Goal: Task Accomplishment & Management: Use online tool/utility

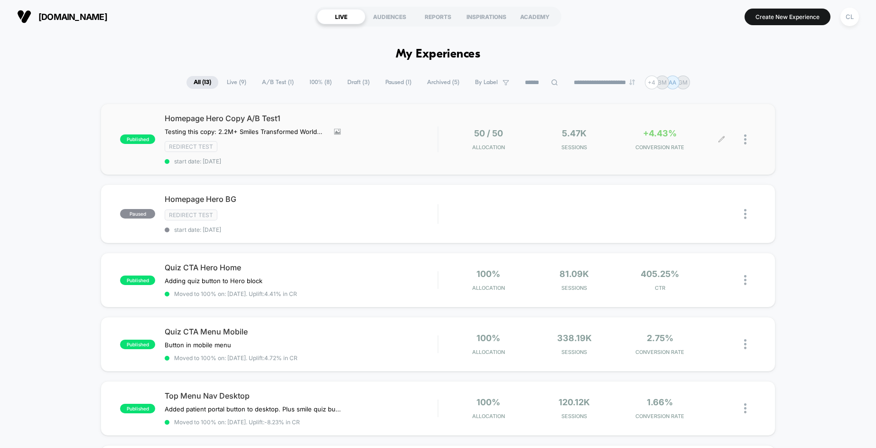
click at [749, 142] on div at bounding box center [750, 139] width 12 height 22
click at [365, 118] on span "Homepage Hero Copy A/B Test1" at bounding box center [301, 117] width 273 height 9
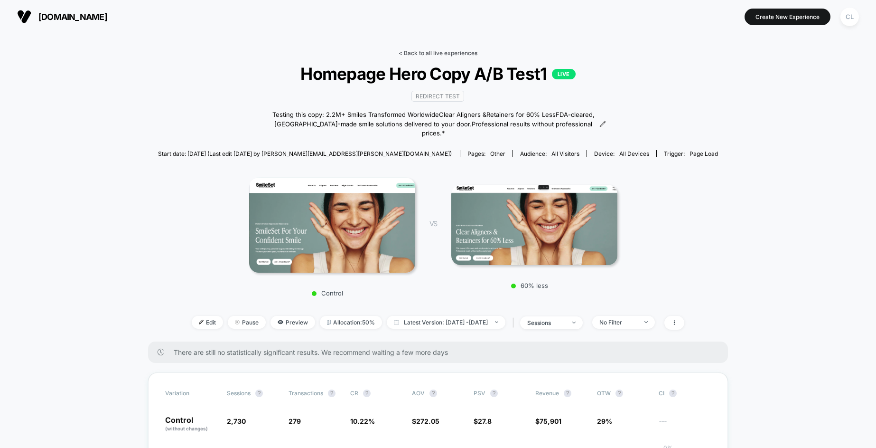
click at [430, 50] on link "< Back to all live experiences" at bounding box center [438, 52] width 79 height 7
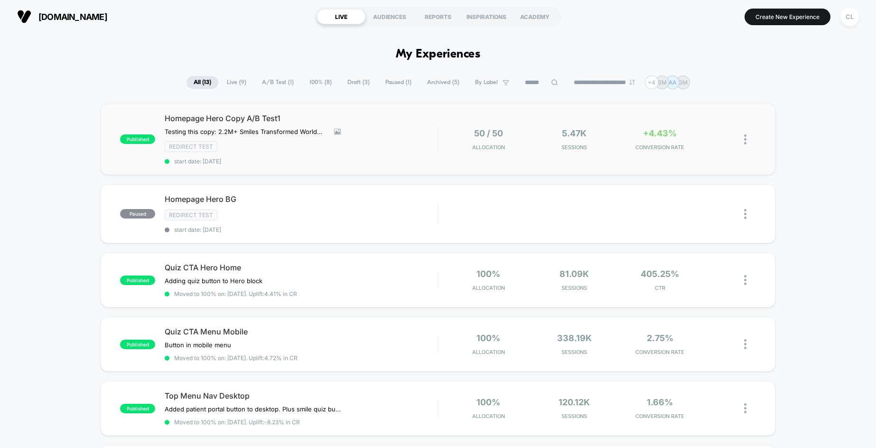
click at [745, 137] on img at bounding box center [745, 139] width 2 height 10
click at [680, 108] on div "Duplicate" at bounding box center [696, 106] width 85 height 21
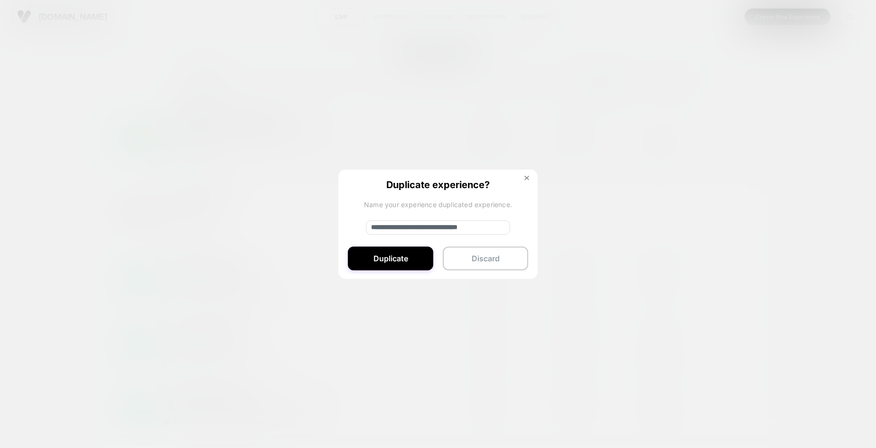
drag, startPoint x: 404, startPoint y: 228, endPoint x: 352, endPoint y: 228, distance: 52.2
click at [352, 228] on div "**********" at bounding box center [438, 224] width 199 height 110
click at [493, 226] on input "**********" at bounding box center [438, 227] width 144 height 14
type input "**********"
click at [401, 258] on button "Duplicate" at bounding box center [390, 258] width 85 height 24
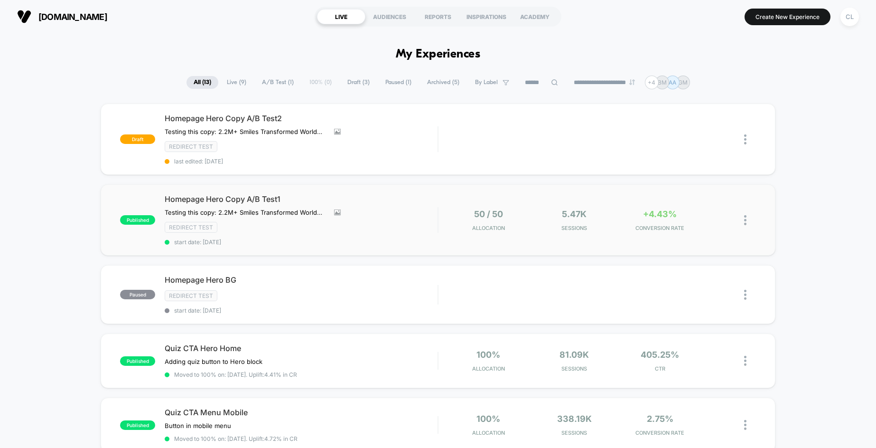
click at [744, 218] on img at bounding box center [745, 220] width 2 height 10
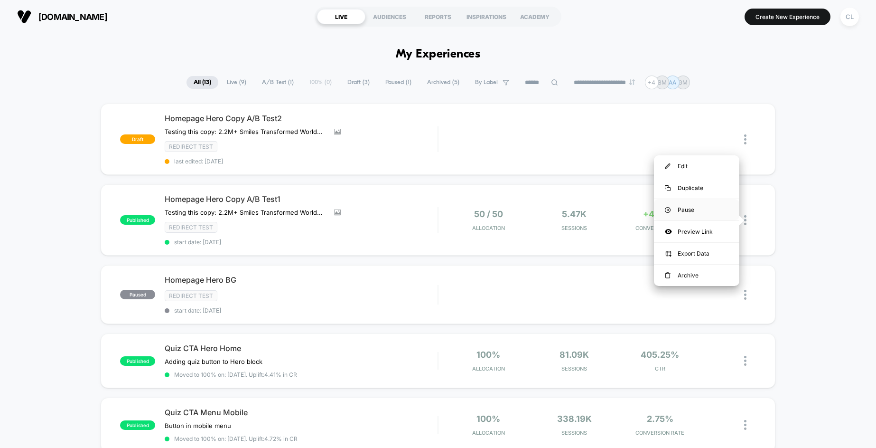
click at [683, 209] on div "Pause" at bounding box center [696, 209] width 85 height 21
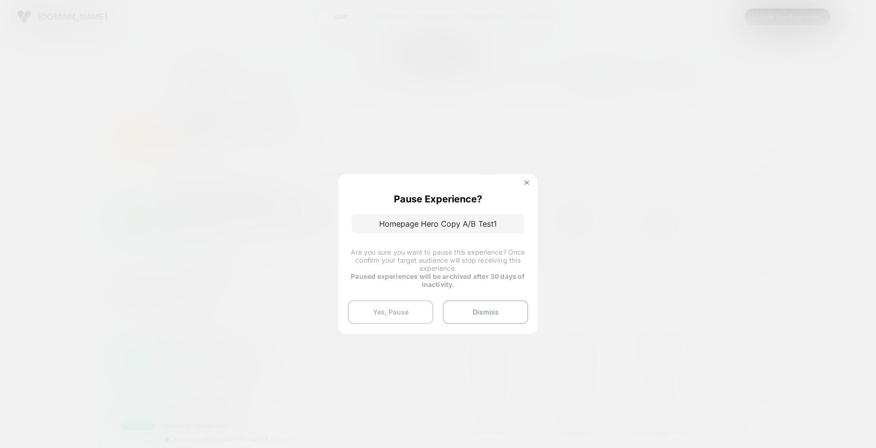
click at [422, 313] on button "Yes, Pause" at bounding box center [390, 312] width 85 height 24
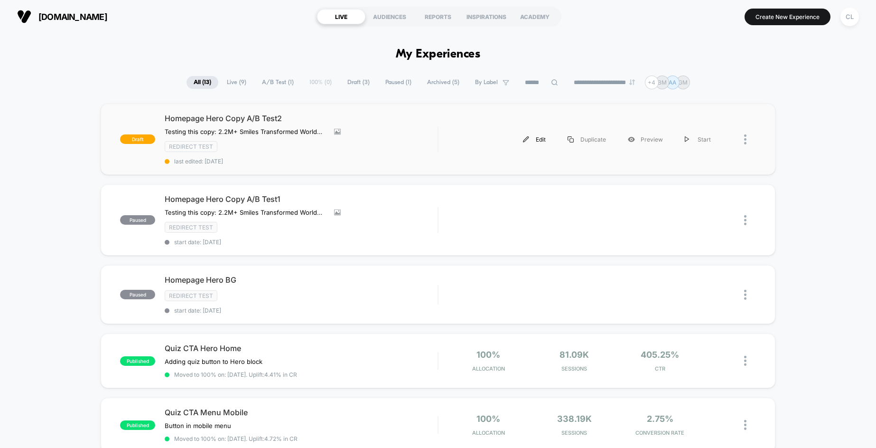
click at [533, 138] on div "Edit" at bounding box center [534, 139] width 45 height 21
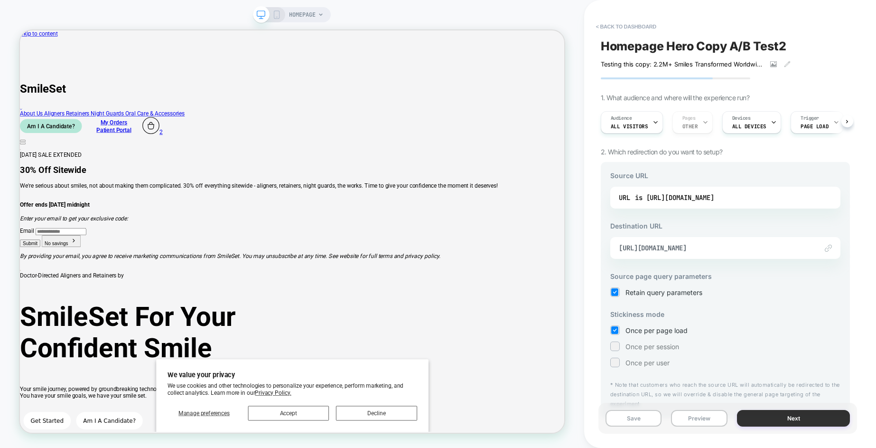
click at [797, 423] on button "Next" at bounding box center [793, 418] width 113 height 17
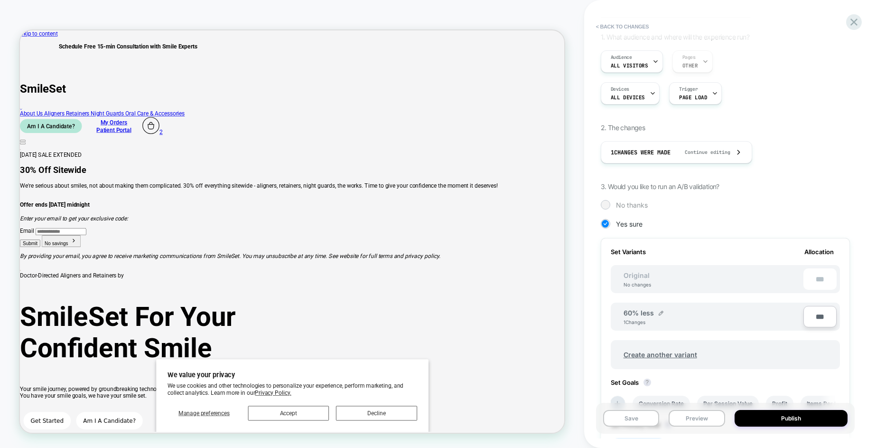
scroll to position [151, 0]
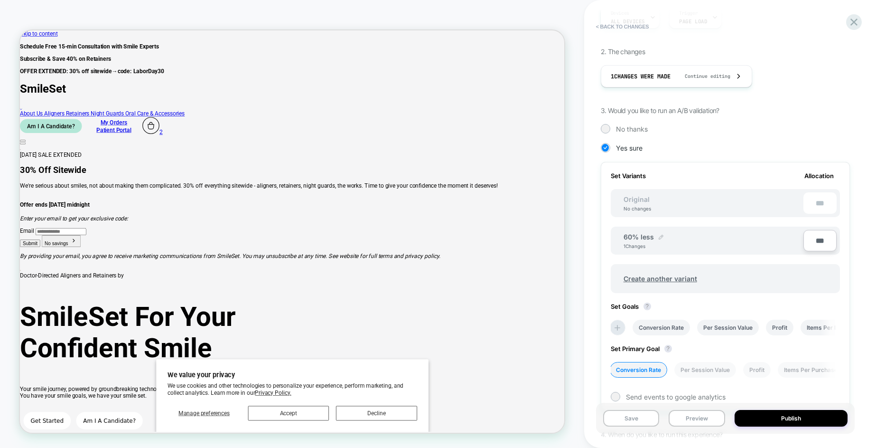
click at [661, 235] on img at bounding box center [661, 237] width 5 height 5
click at [643, 243] on input "********" at bounding box center [658, 241] width 69 height 19
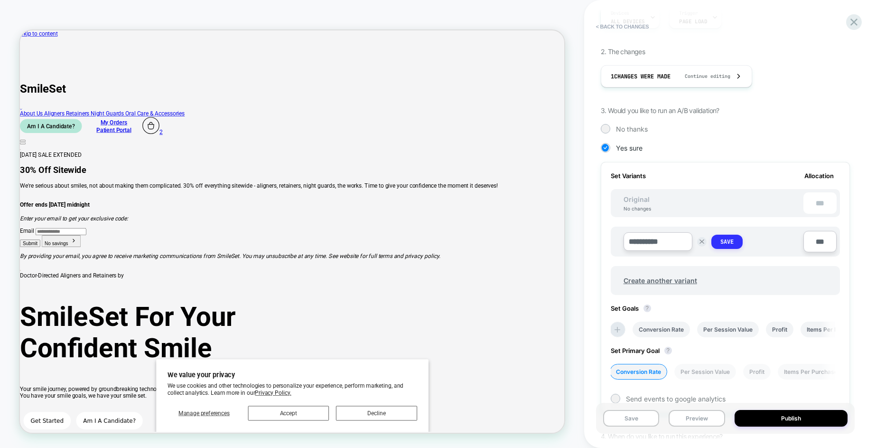
type input "**********"
click at [724, 242] on strong "Save" at bounding box center [727, 242] width 13 height 8
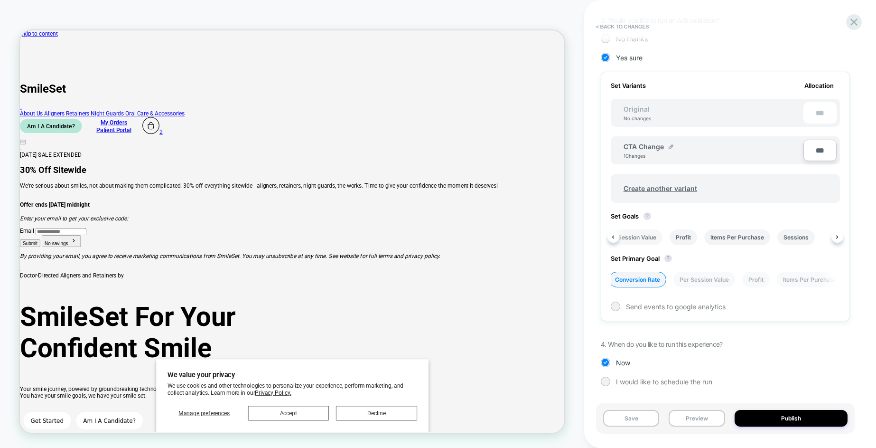
scroll to position [0, 0]
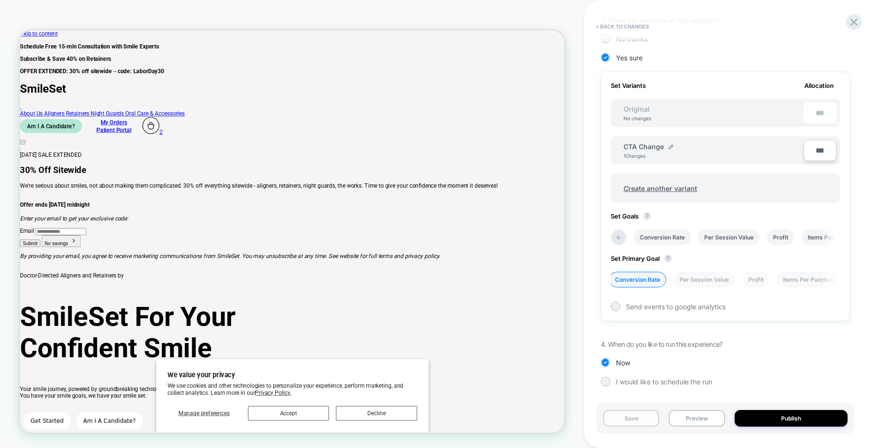
click at [644, 417] on button "Save" at bounding box center [631, 418] width 56 height 17
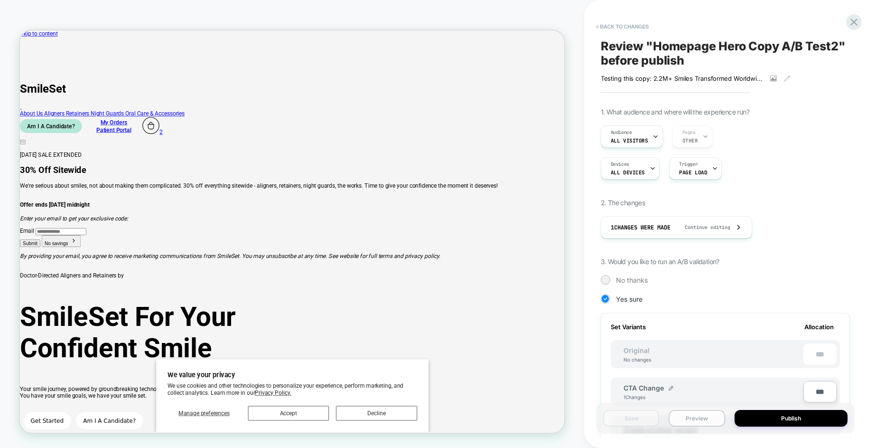
click at [696, 421] on button "Preview" at bounding box center [697, 418] width 56 height 17
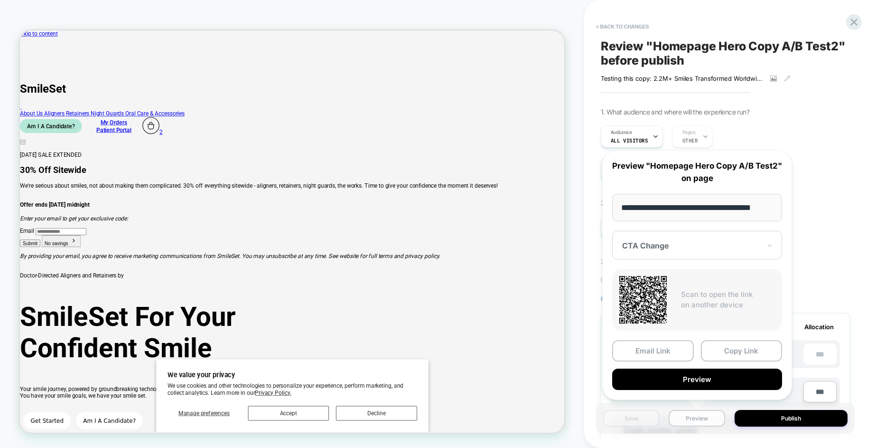
scroll to position [0, 5]
click at [732, 353] on button "Copy Link" at bounding box center [742, 350] width 82 height 21
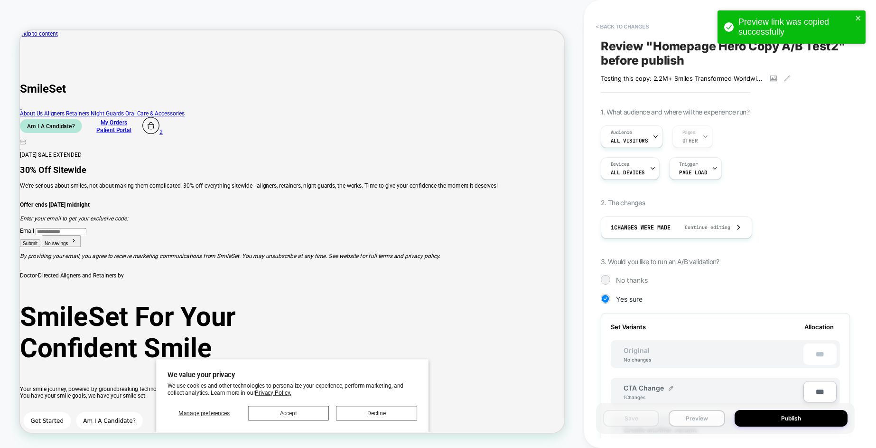
click at [702, 416] on button "Preview" at bounding box center [697, 418] width 56 height 17
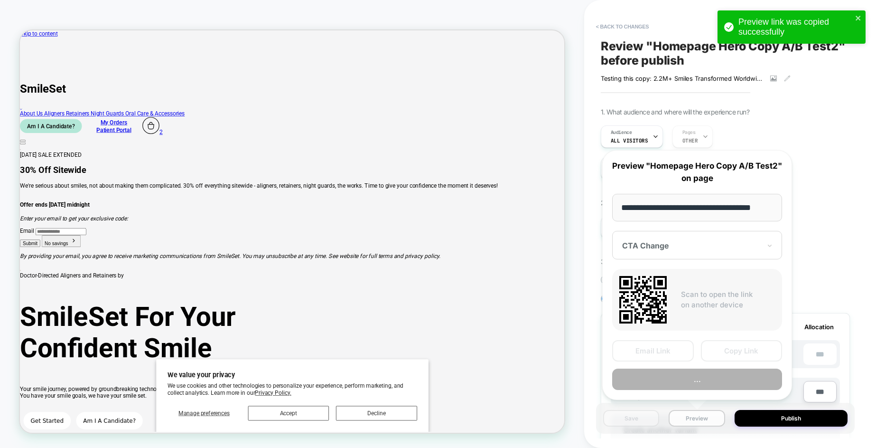
scroll to position [0, 5]
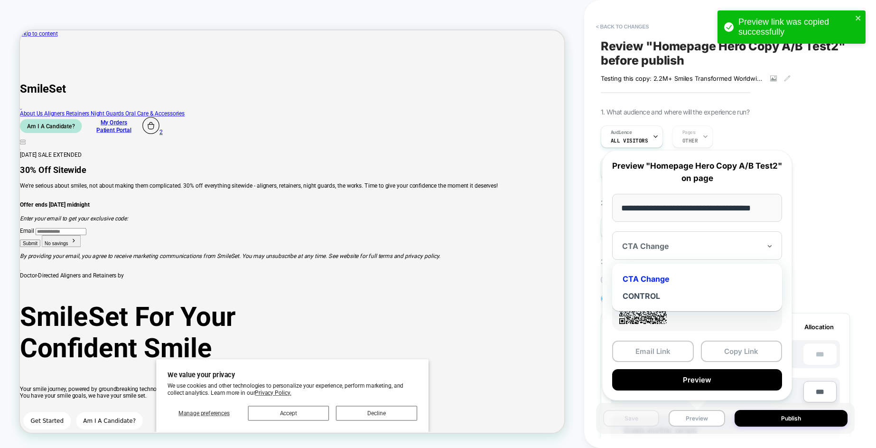
click at [677, 245] on div at bounding box center [691, 245] width 139 height 9
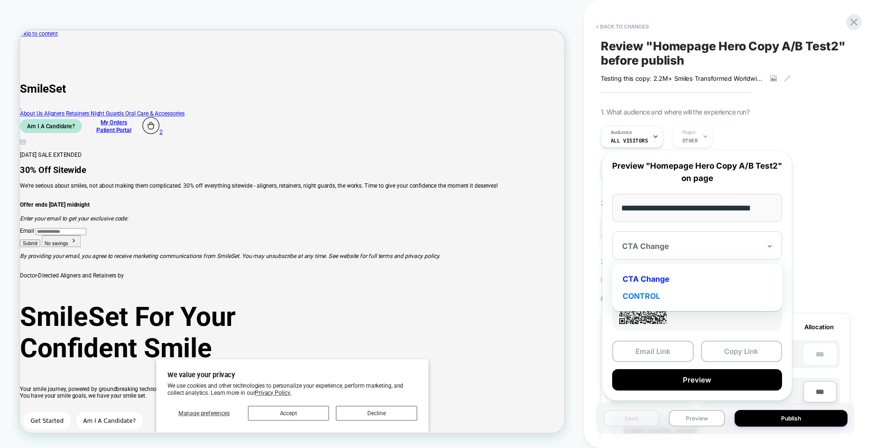
click at [658, 295] on div "CONTROL" at bounding box center [697, 295] width 160 height 17
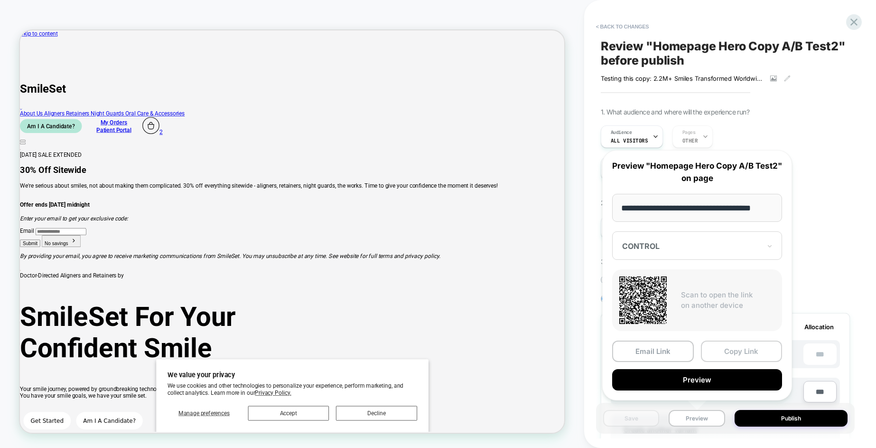
click at [749, 350] on button "Copy Link" at bounding box center [742, 350] width 82 height 21
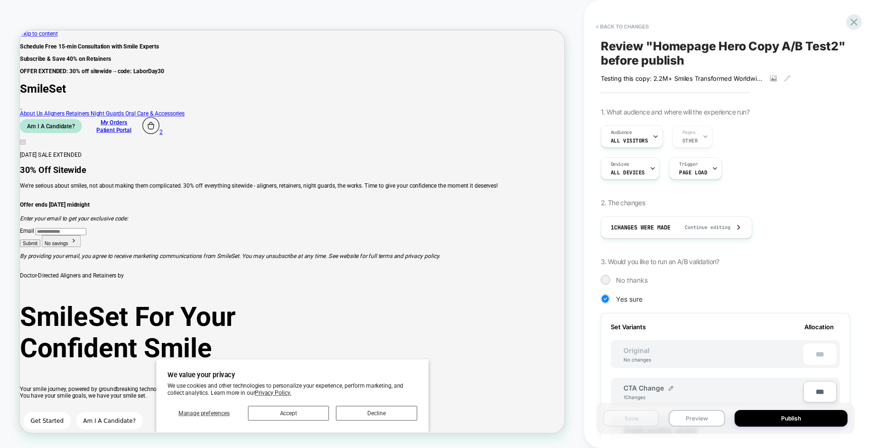
click at [846, 248] on div "1. What audience and where will the experience run? Audience All Visitors Pages…" at bounding box center [725, 375] width 249 height 534
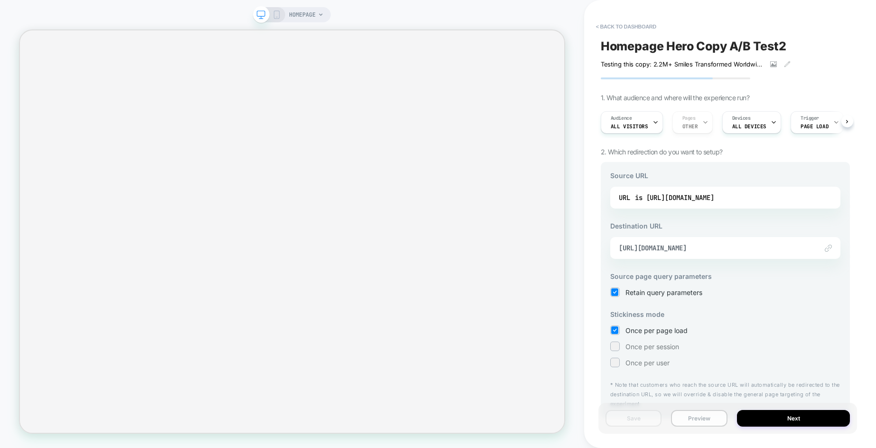
click at [713, 419] on button "Preview" at bounding box center [699, 418] width 56 height 17
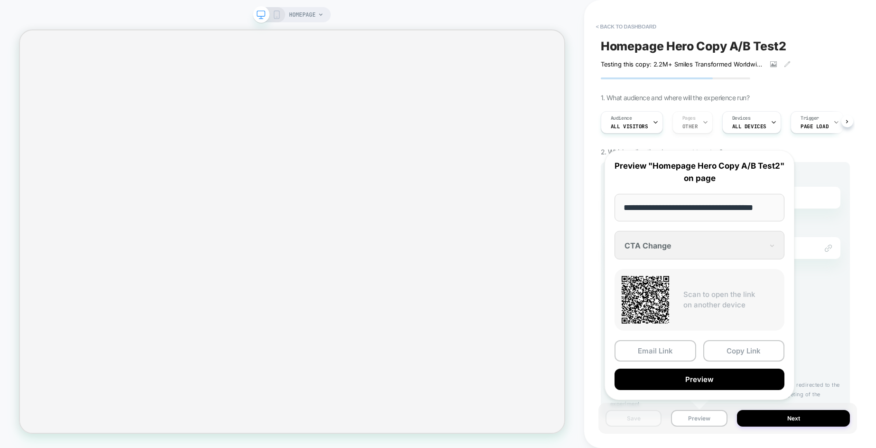
scroll to position [0, 5]
click at [741, 354] on button "Copy Link" at bounding box center [745, 350] width 82 height 21
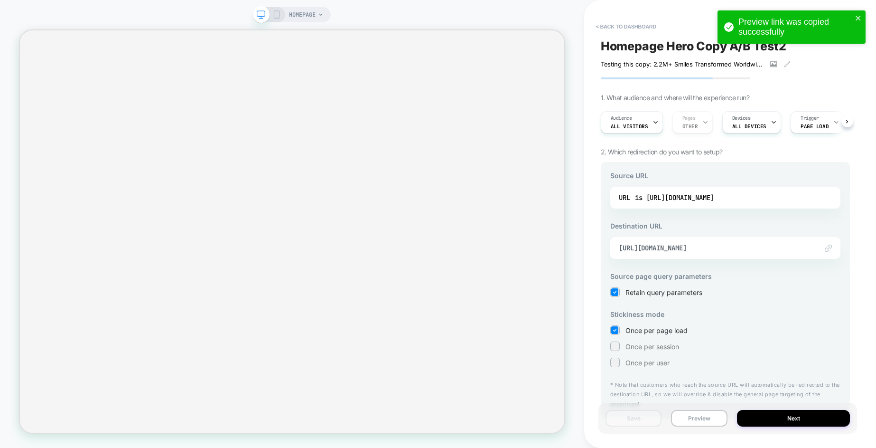
click at [12, 342] on div "HOMEPAGE" at bounding box center [292, 223] width 584 height 429
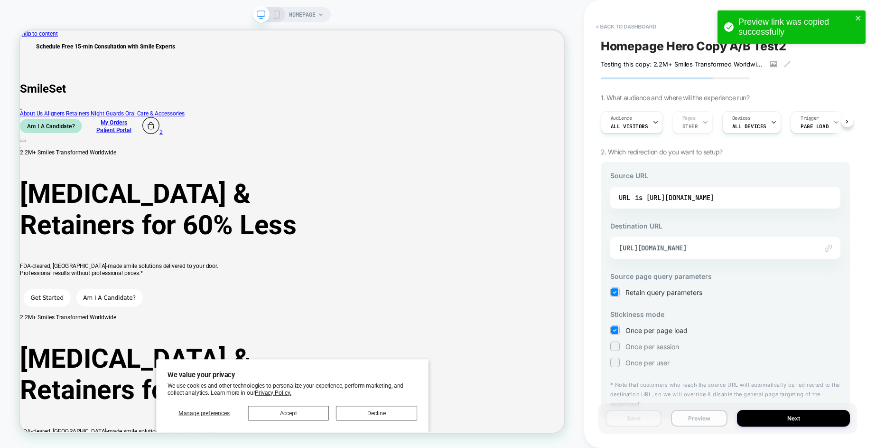
click at [696, 415] on button "Preview" at bounding box center [699, 418] width 56 height 17
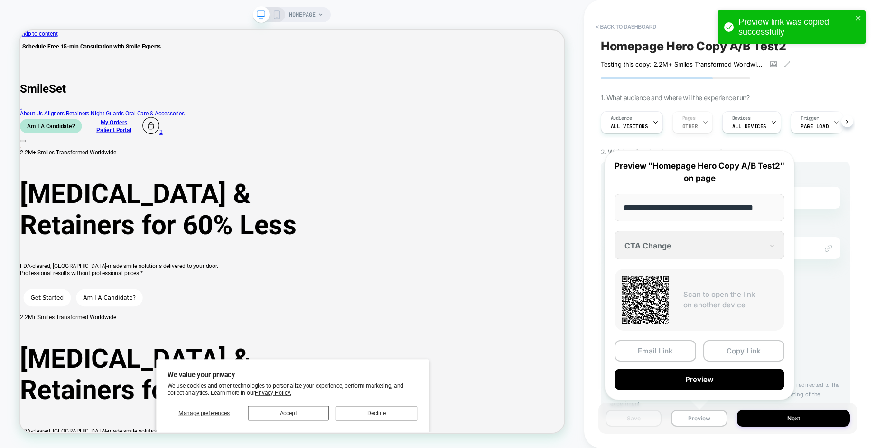
scroll to position [0, 5]
click at [697, 252] on div "**********" at bounding box center [700, 275] width 190 height 250
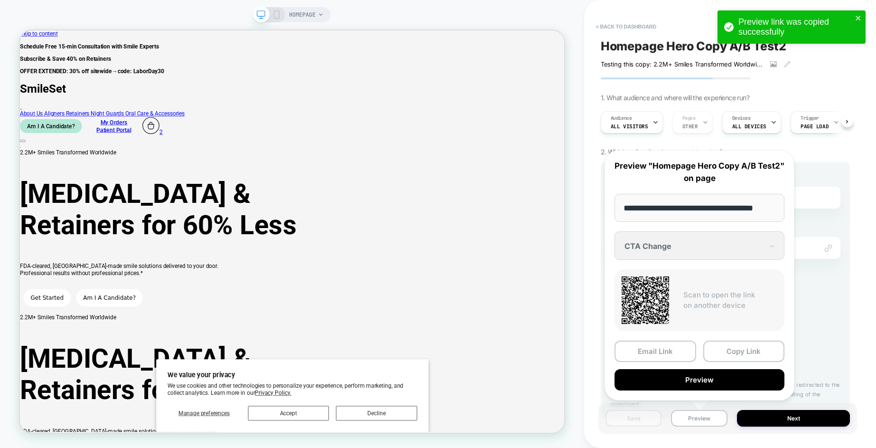
click at [685, 244] on div "**********" at bounding box center [700, 275] width 190 height 250
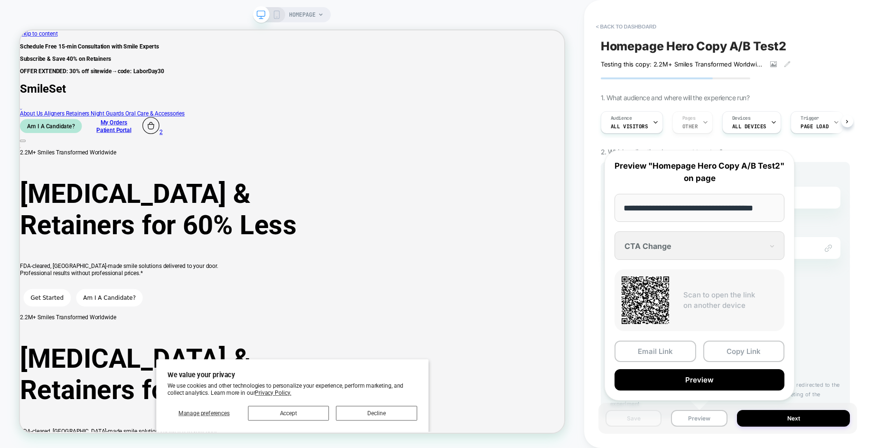
click at [772, 243] on div "**********" at bounding box center [700, 275] width 190 height 250
click at [580, 193] on div "HOMEPAGE" at bounding box center [292, 223] width 584 height 429
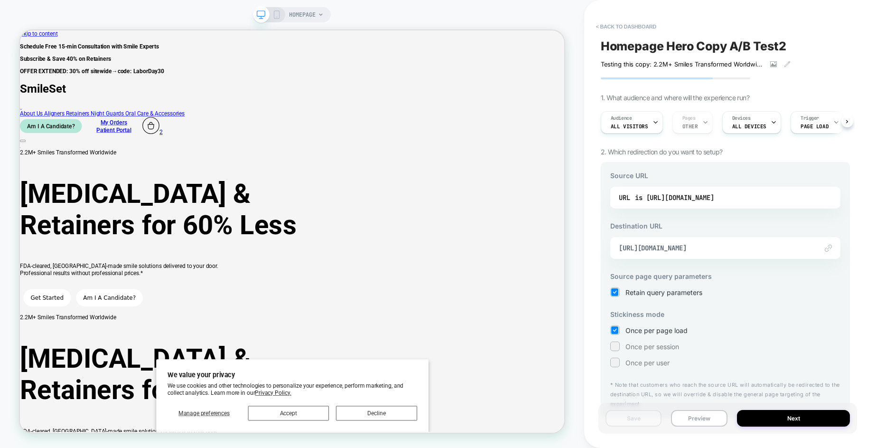
click at [589, 190] on div "< back to dashboard Homepage Hero Copy A/B Test2 Testing this copy: 2.2M+ Smile…" at bounding box center [730, 224] width 292 height 448
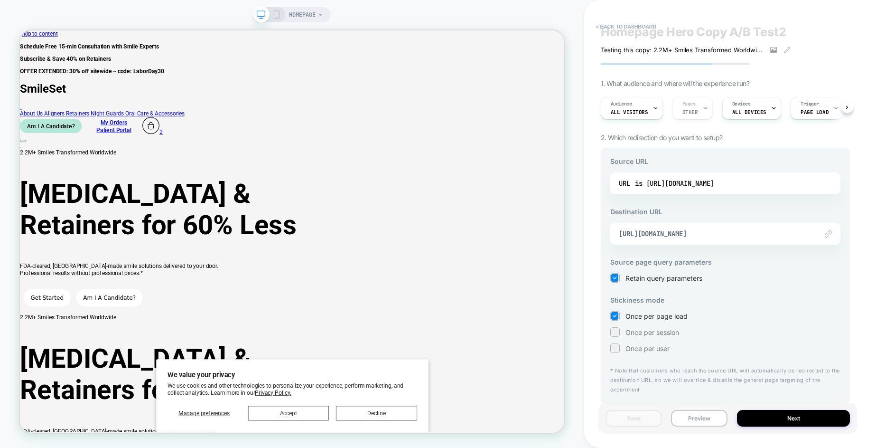
scroll to position [18, 0]
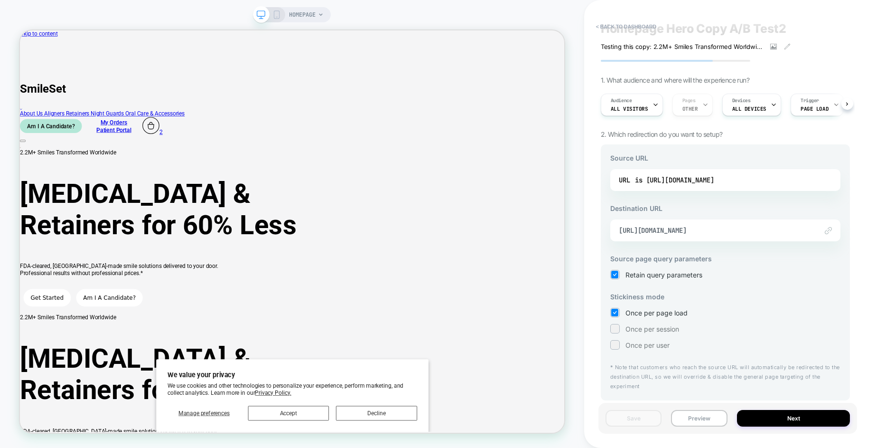
click at [831, 230] on img at bounding box center [828, 230] width 7 height 7
drag, startPoint x: 741, startPoint y: 230, endPoint x: 610, endPoint y: 231, distance: 131.5
click at [610, 231] on div "Source URL URL is https://smileset.com/ Destination URL Link to https://smilese…" at bounding box center [725, 272] width 249 height 256
copy span "[URL][DOMAIN_NAME]"
click at [579, 235] on div "HOMEPAGE" at bounding box center [292, 223] width 584 height 429
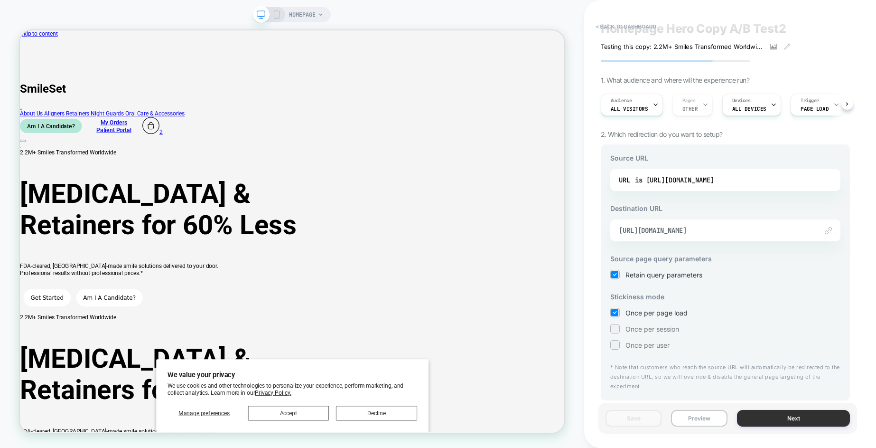
click at [791, 423] on button "Next" at bounding box center [793, 418] width 113 height 17
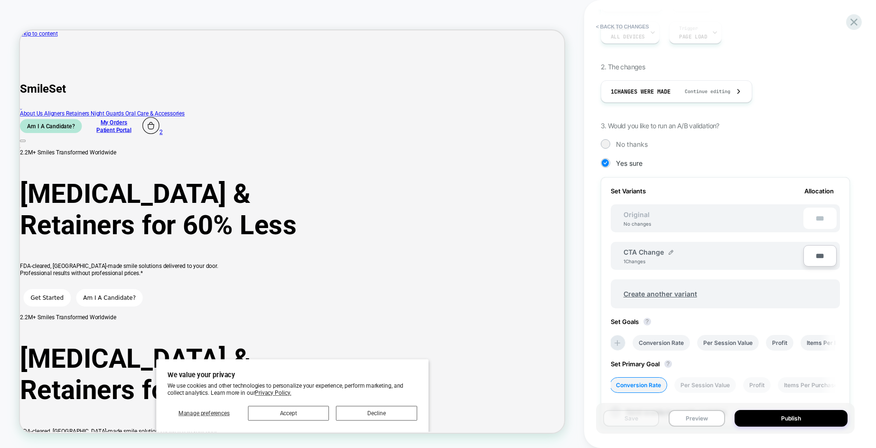
scroll to position [0, 0]
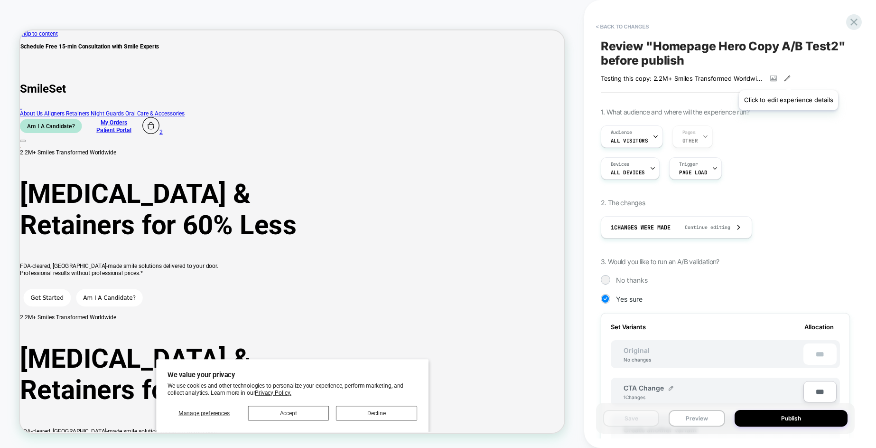
click at [789, 78] on icon at bounding box center [787, 78] width 7 height 7
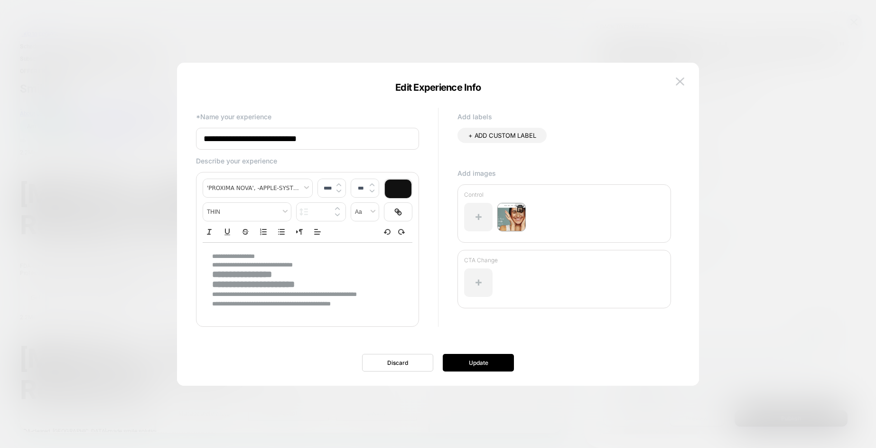
click at [514, 216] on img at bounding box center [512, 217] width 28 height 28
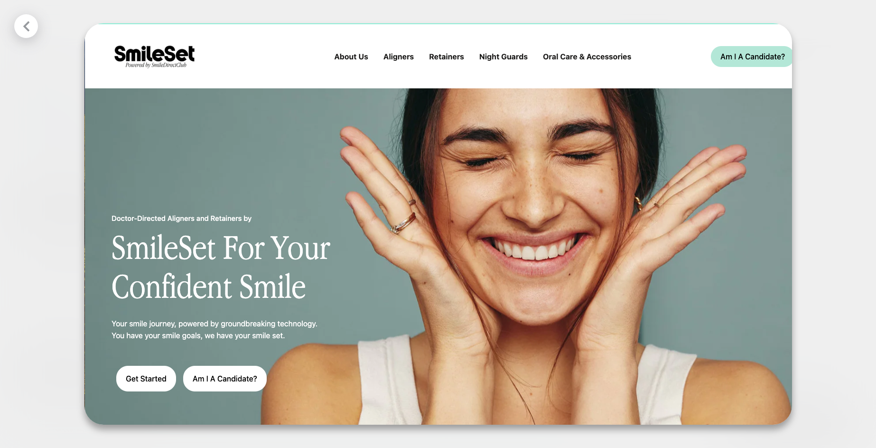
click at [29, 30] on icon at bounding box center [26, 26] width 12 height 12
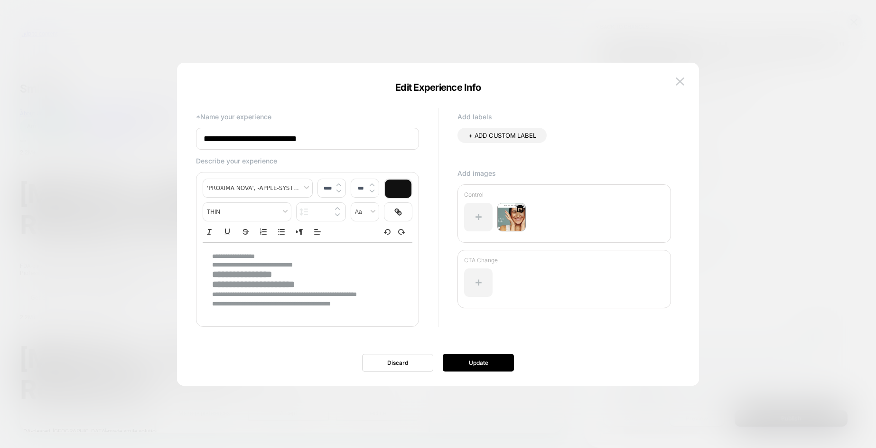
click at [519, 207] on icon at bounding box center [520, 208] width 9 height 9
click at [553, 264] on button "Yes" at bounding box center [546, 263] width 47 height 15
click at [16, 199] on div at bounding box center [438, 224] width 876 height 448
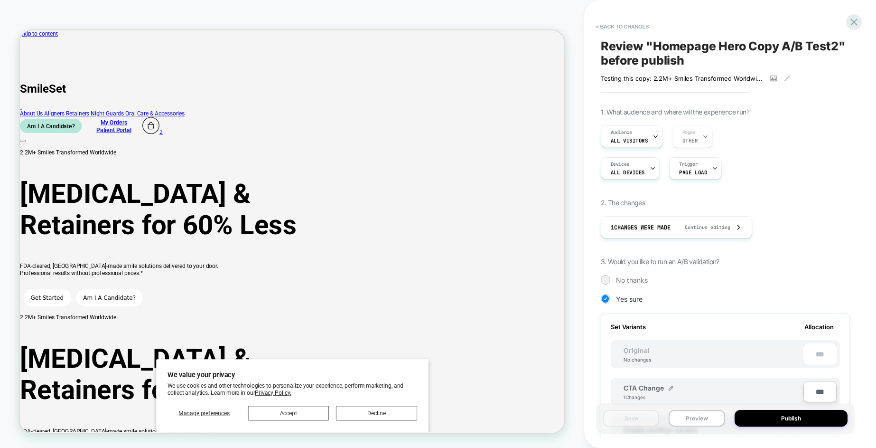
click at [10, 197] on div "HOMEPAGE" at bounding box center [292, 223] width 584 height 429
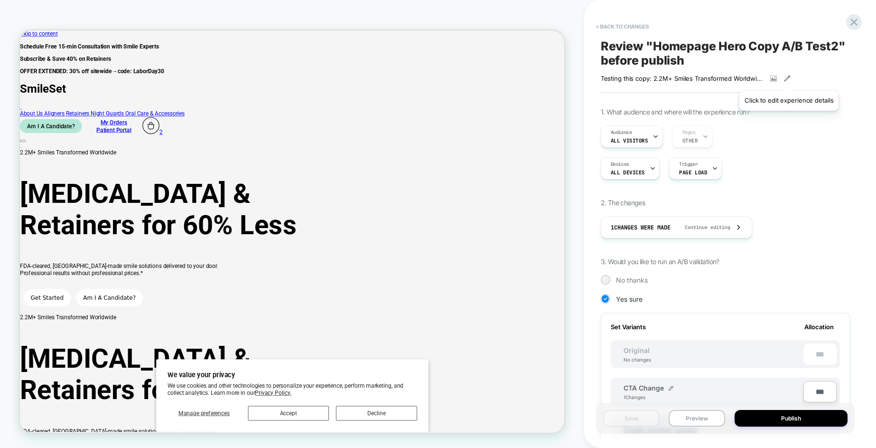
click at [789, 79] on icon at bounding box center [787, 78] width 7 height 7
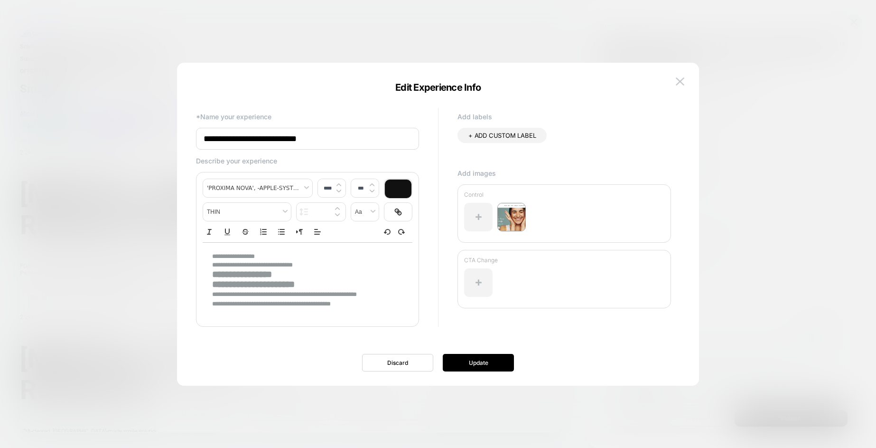
type input "****"
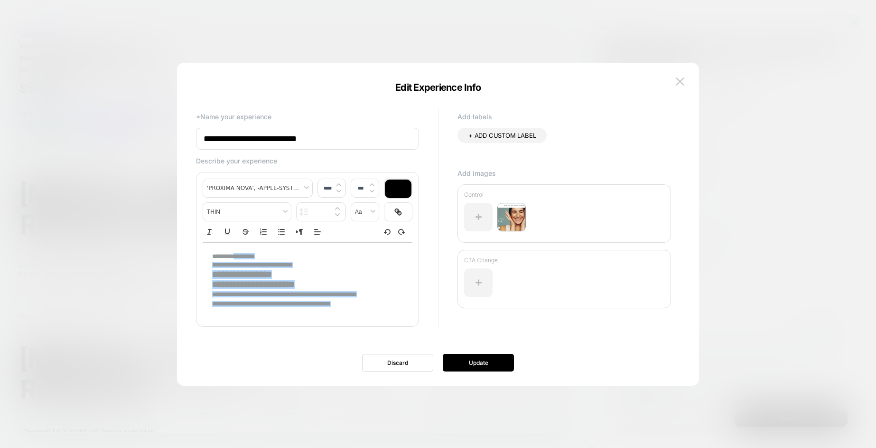
drag, startPoint x: 235, startPoint y: 256, endPoint x: 372, endPoint y: 305, distance: 145.8
click at [372, 305] on div "**********" at bounding box center [308, 281] width 210 height 76
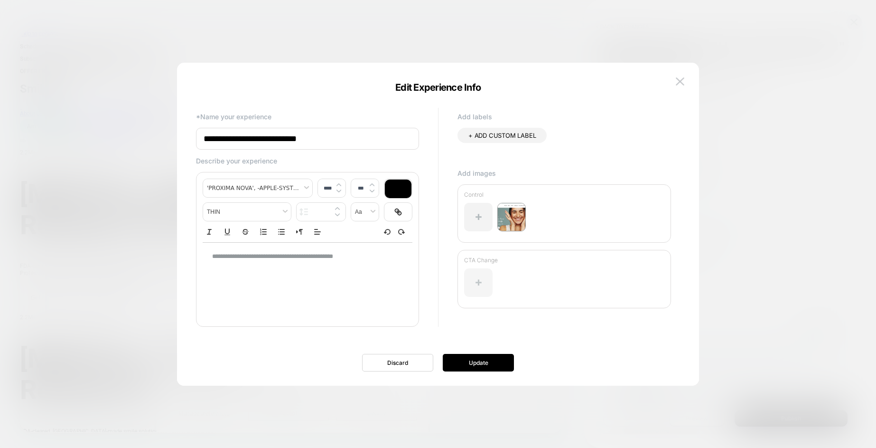
click at [481, 290] on div at bounding box center [478, 282] width 28 height 28
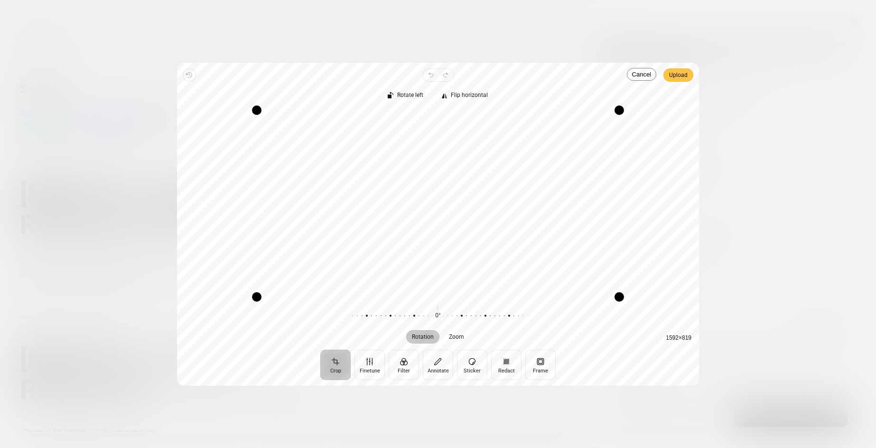
click at [673, 75] on span "Upload" at bounding box center [678, 74] width 19 height 11
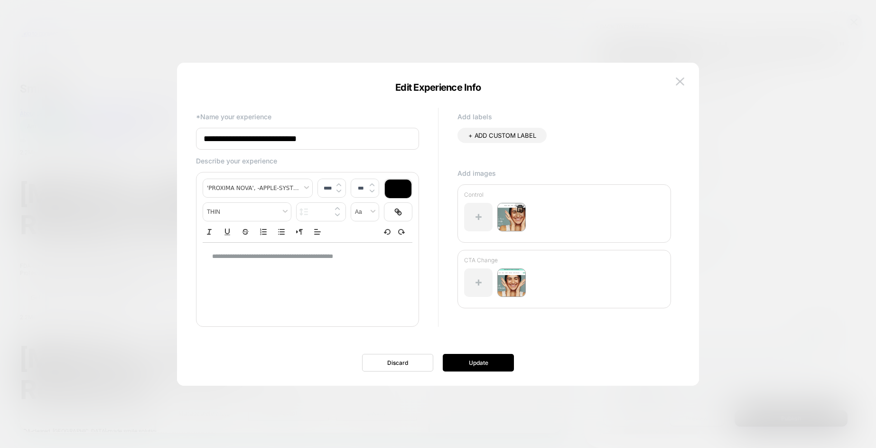
click at [511, 210] on img at bounding box center [512, 217] width 28 height 28
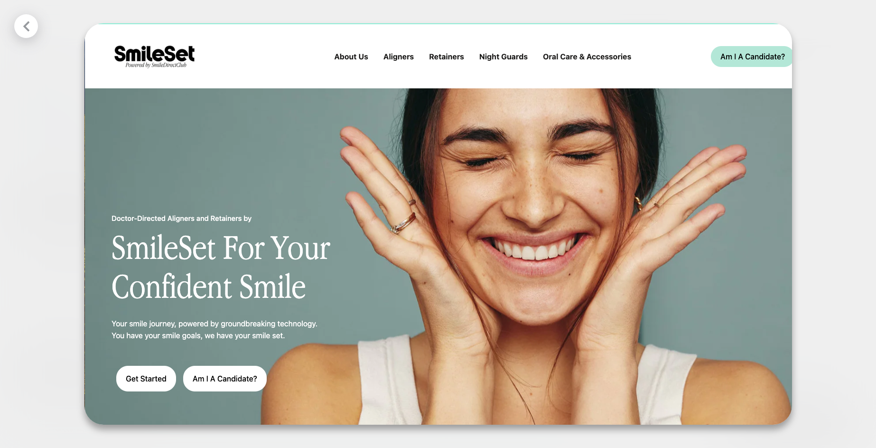
click at [31, 25] on icon at bounding box center [26, 26] width 12 height 12
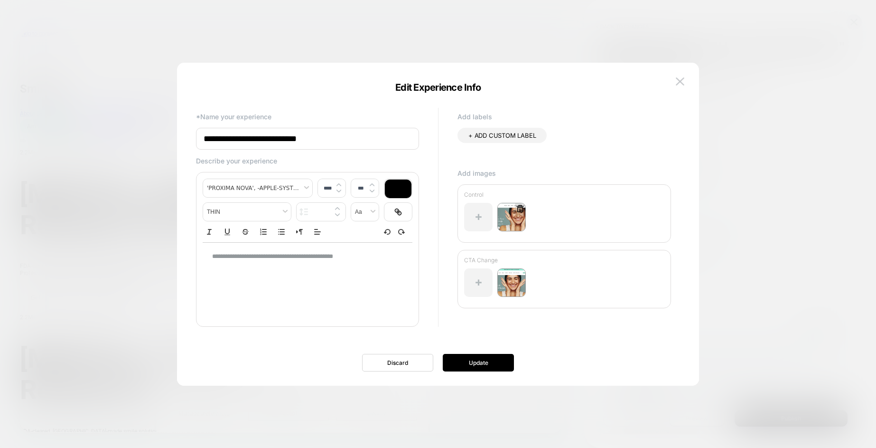
click at [521, 210] on icon at bounding box center [520, 208] width 7 height 7
drag, startPoint x: 547, startPoint y: 263, endPoint x: 519, endPoint y: 251, distance: 30.2
click at [547, 263] on button "Yes" at bounding box center [546, 263] width 47 height 15
click at [483, 219] on div at bounding box center [478, 217] width 28 height 28
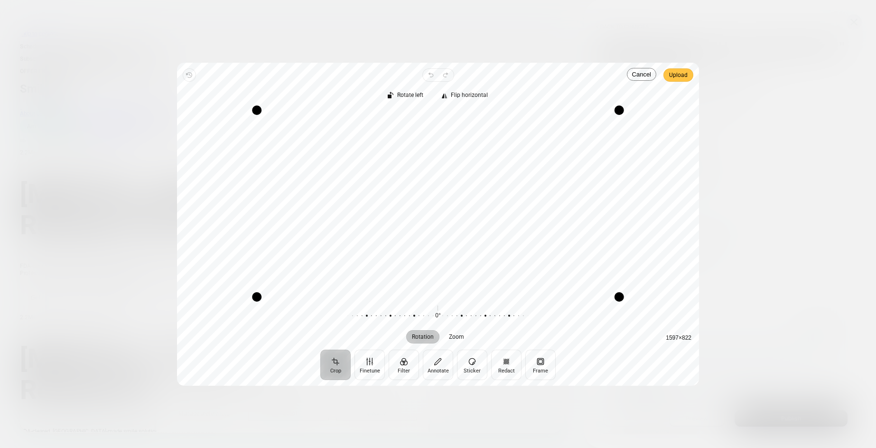
click at [673, 72] on span "Upload" at bounding box center [678, 74] width 19 height 11
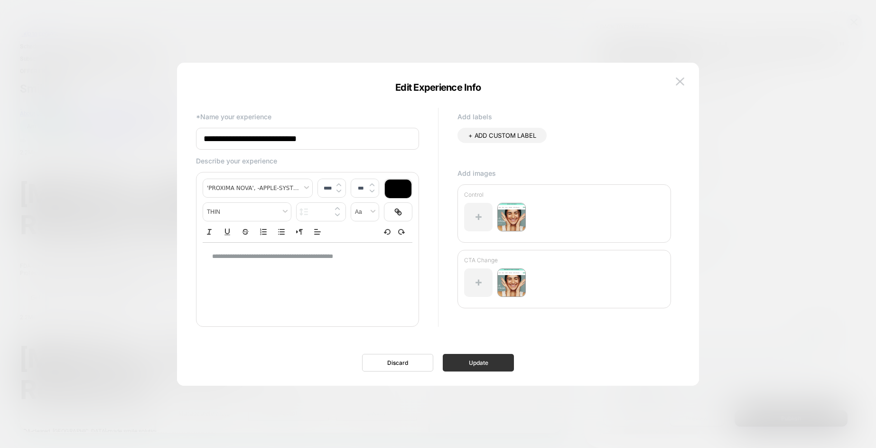
click at [472, 366] on button "Update" at bounding box center [478, 363] width 71 height 18
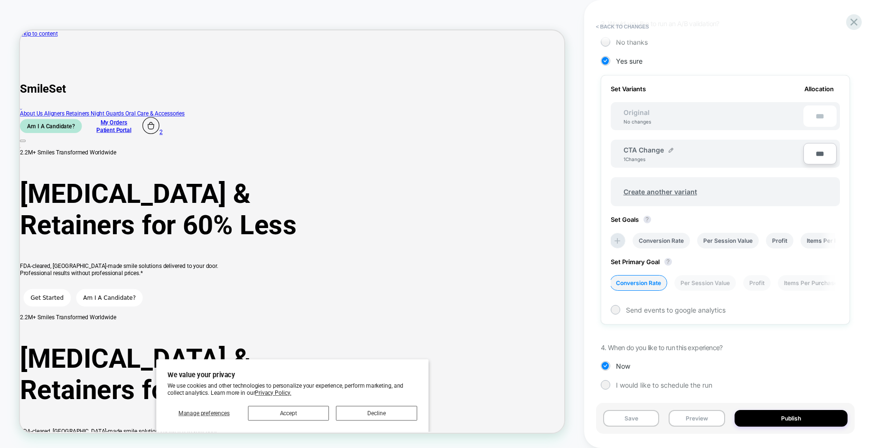
scroll to position [241, 0]
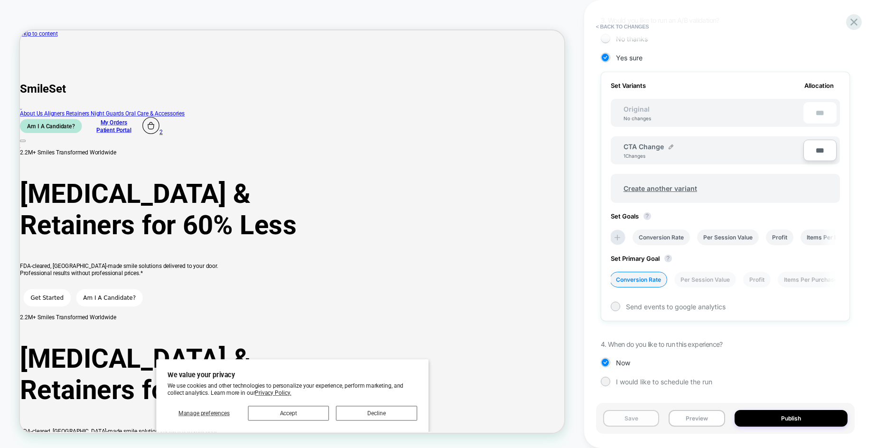
click at [658, 421] on button "Save" at bounding box center [631, 418] width 56 height 17
click at [757, 414] on button "Publish" at bounding box center [791, 418] width 113 height 17
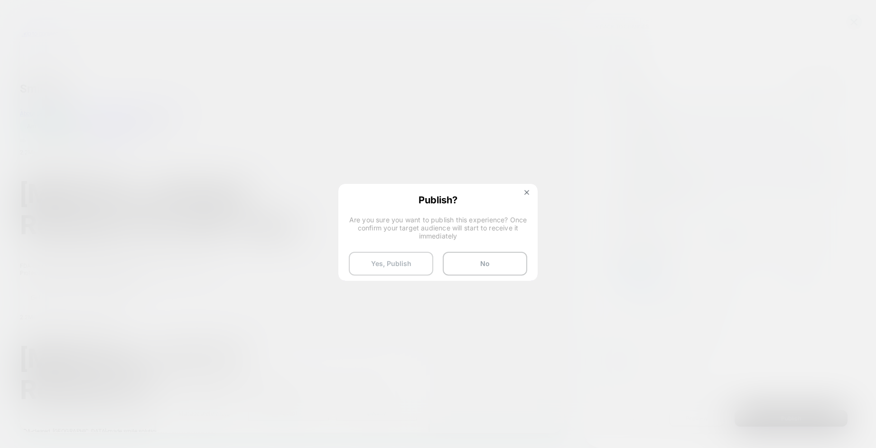
click at [414, 264] on button "Yes, Publish" at bounding box center [391, 264] width 85 height 24
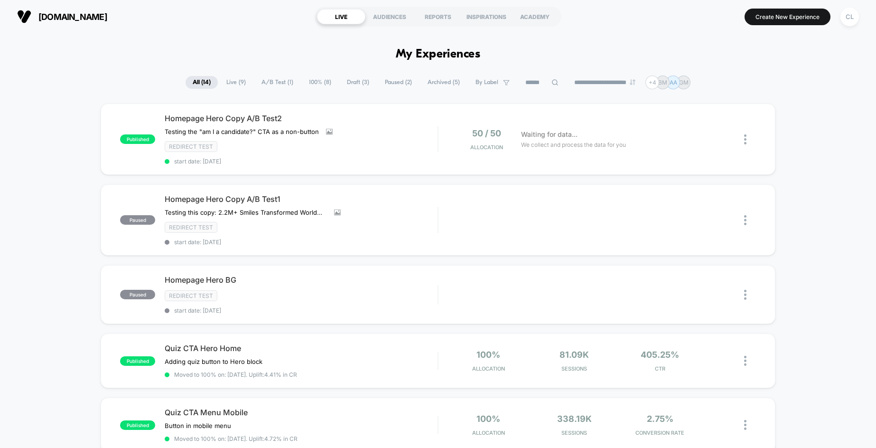
click at [373, 133] on div "Homepage Hero Copy A/B Test2 Testing the "am I a candidate?" CTA as a non-butto…" at bounding box center [301, 138] width 273 height 51
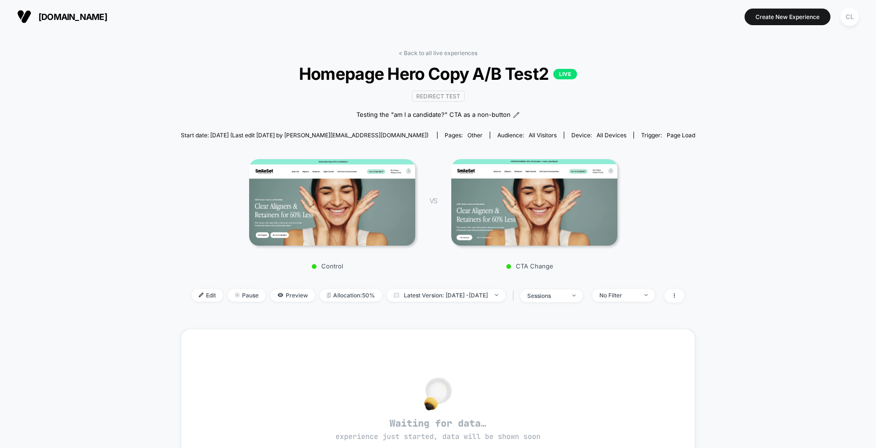
click at [339, 195] on img at bounding box center [332, 202] width 166 height 86
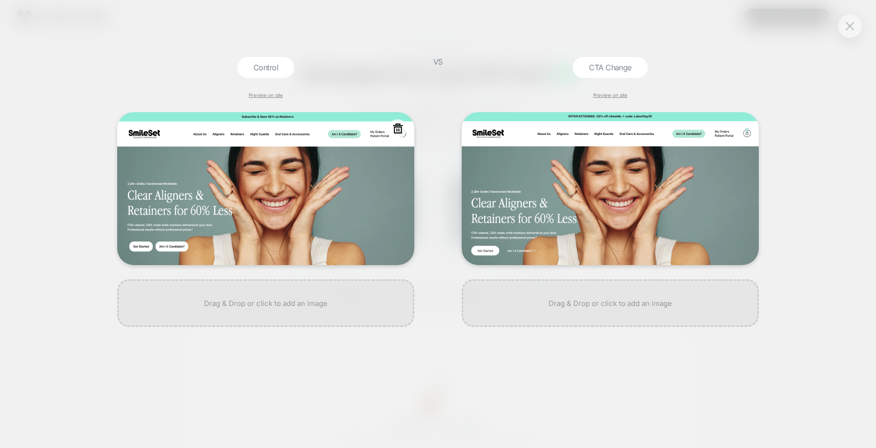
click at [300, 206] on img at bounding box center [265, 188] width 297 height 153
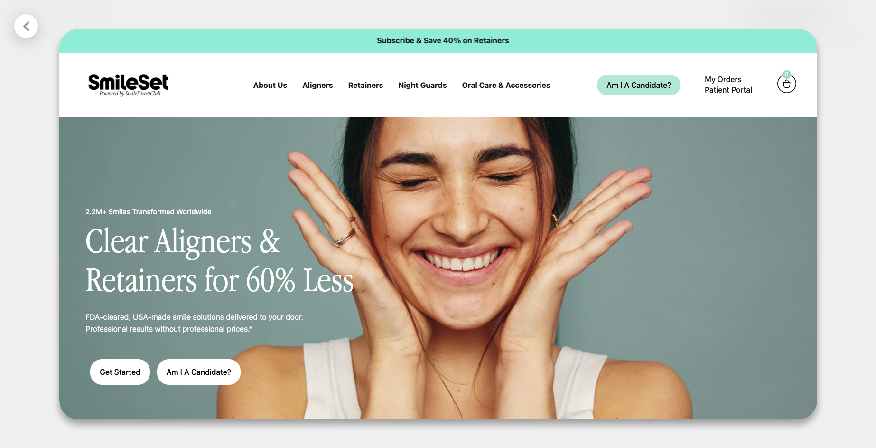
click at [29, 30] on icon at bounding box center [26, 26] width 12 height 12
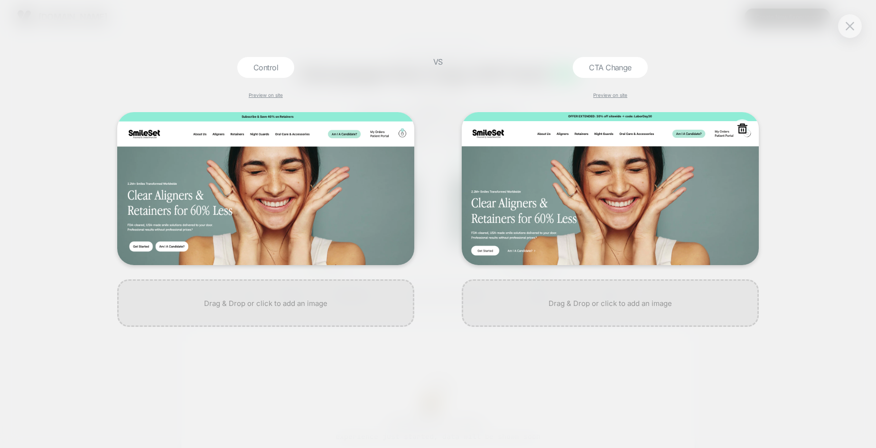
click at [640, 165] on img at bounding box center [610, 188] width 297 height 153
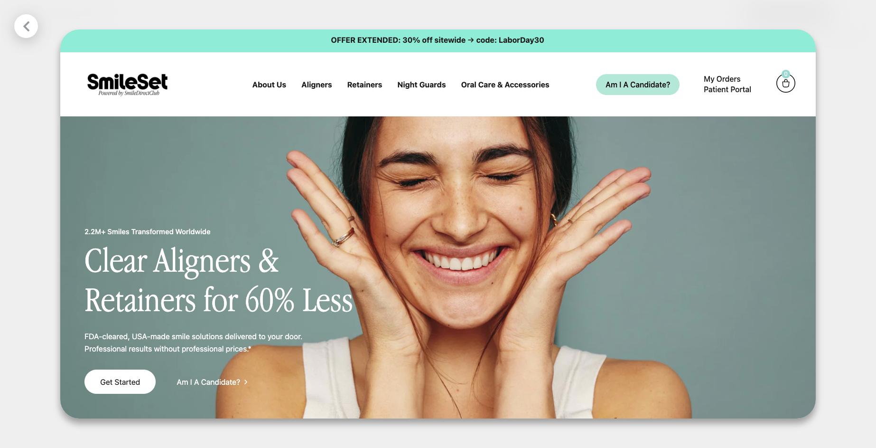
click at [22, 20] on icon at bounding box center [26, 26] width 12 height 12
